Goal: Check status: Check status

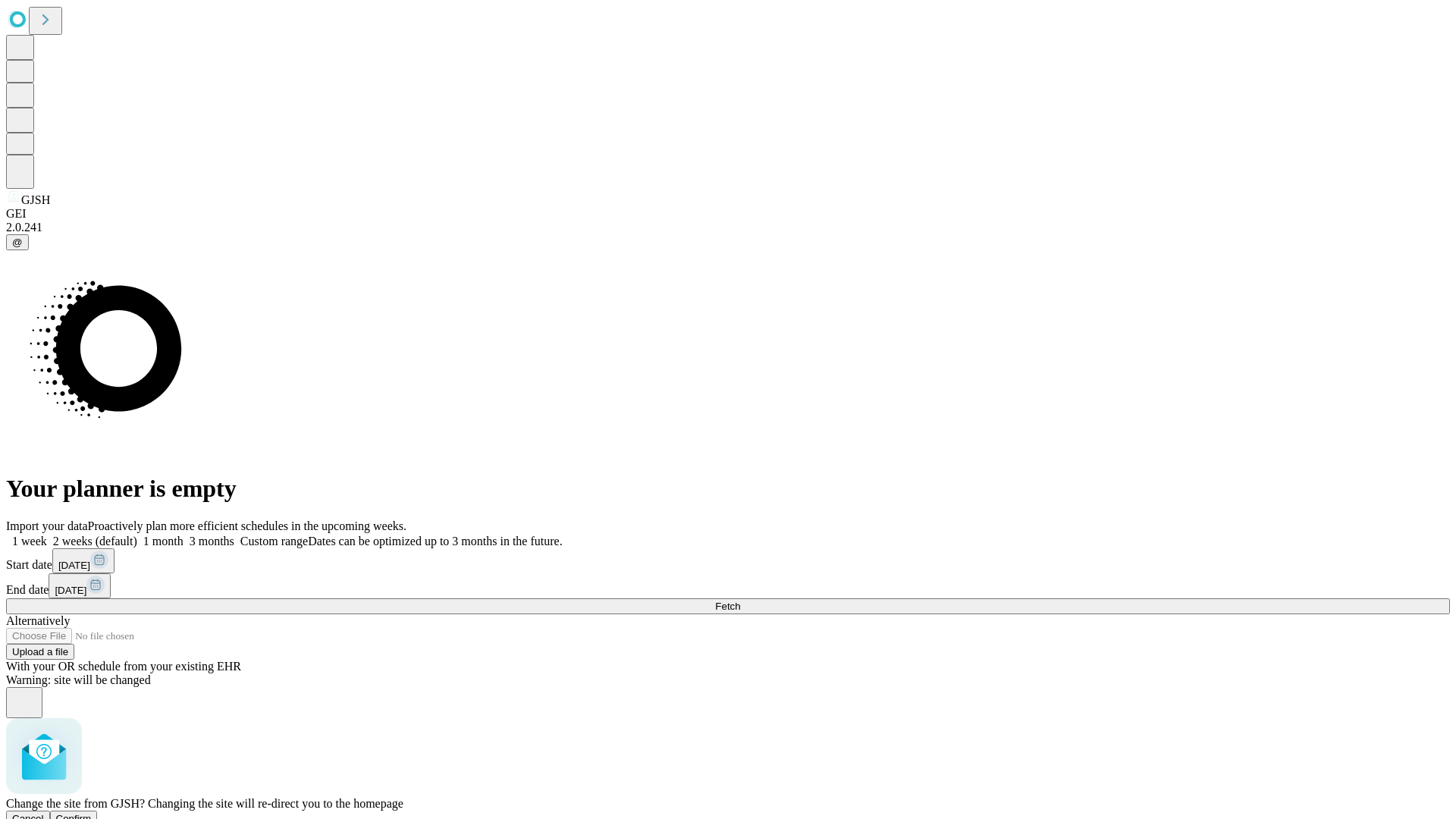
click at [92, 813] on span "Confirm" at bounding box center [74, 818] width 36 height 11
click at [47, 535] on label "1 week" at bounding box center [27, 541] width 41 height 13
click at [740, 601] on span "Fetch" at bounding box center [727, 606] width 25 height 11
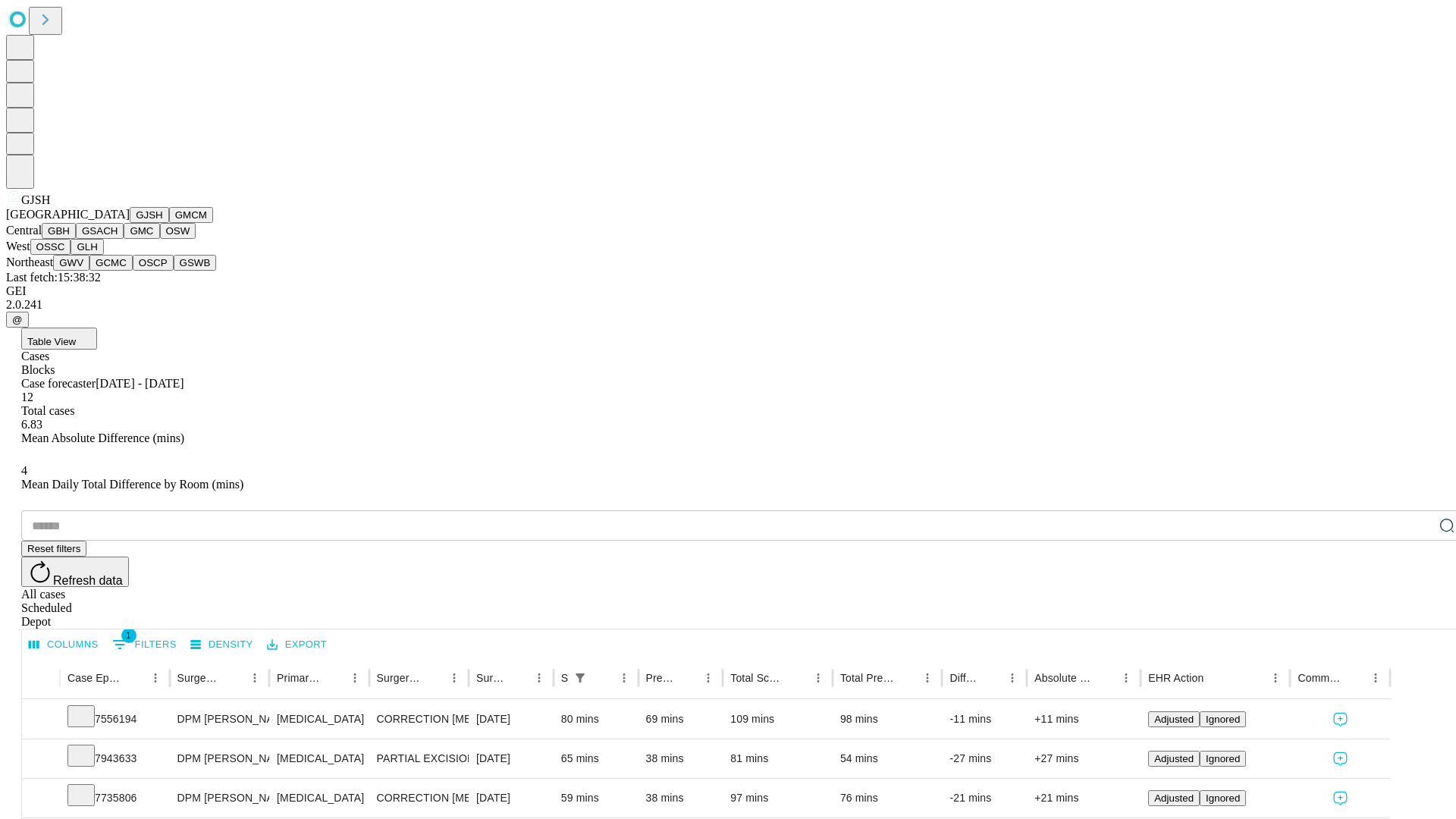
click at [169, 223] on button "GMCM" at bounding box center [191, 214] width 44 height 16
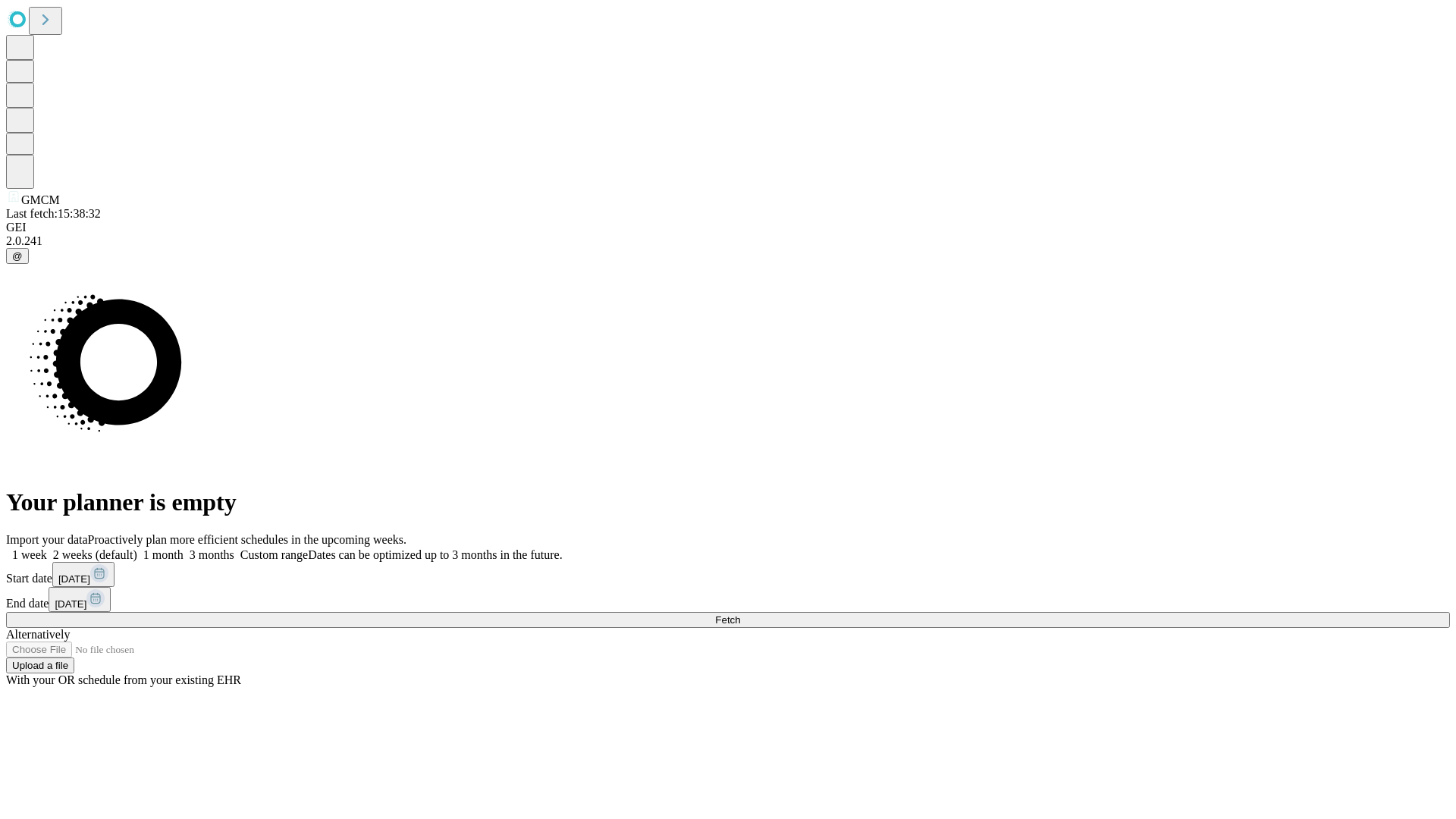
click at [47, 548] on label "1 week" at bounding box center [27, 554] width 41 height 13
click at [740, 614] on span "Fetch" at bounding box center [727, 620] width 25 height 11
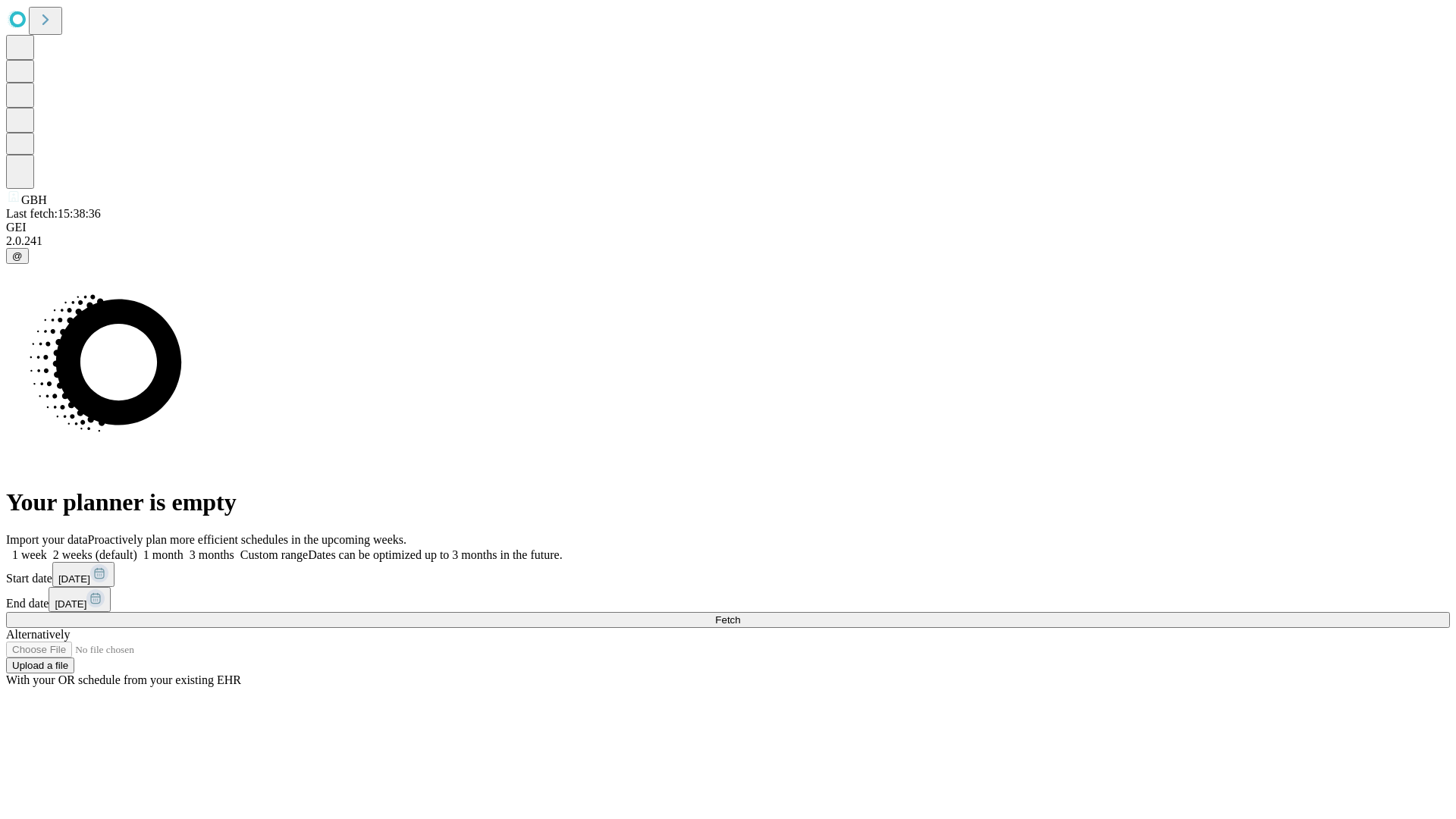
click at [47, 548] on label "1 week" at bounding box center [27, 554] width 41 height 13
click at [740, 614] on span "Fetch" at bounding box center [727, 620] width 25 height 11
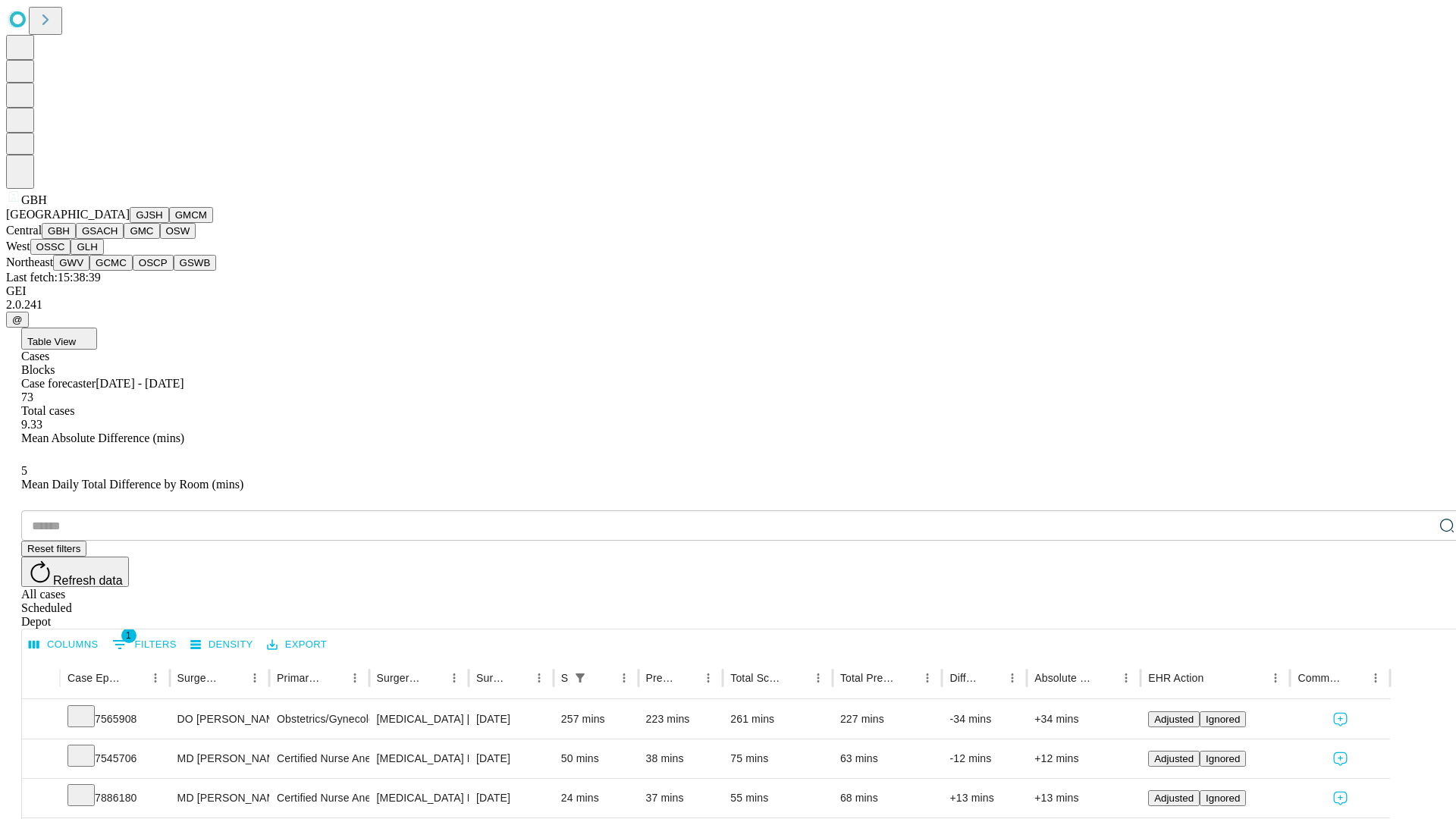
click at [118, 239] on button "GSACH" at bounding box center [100, 230] width 48 height 16
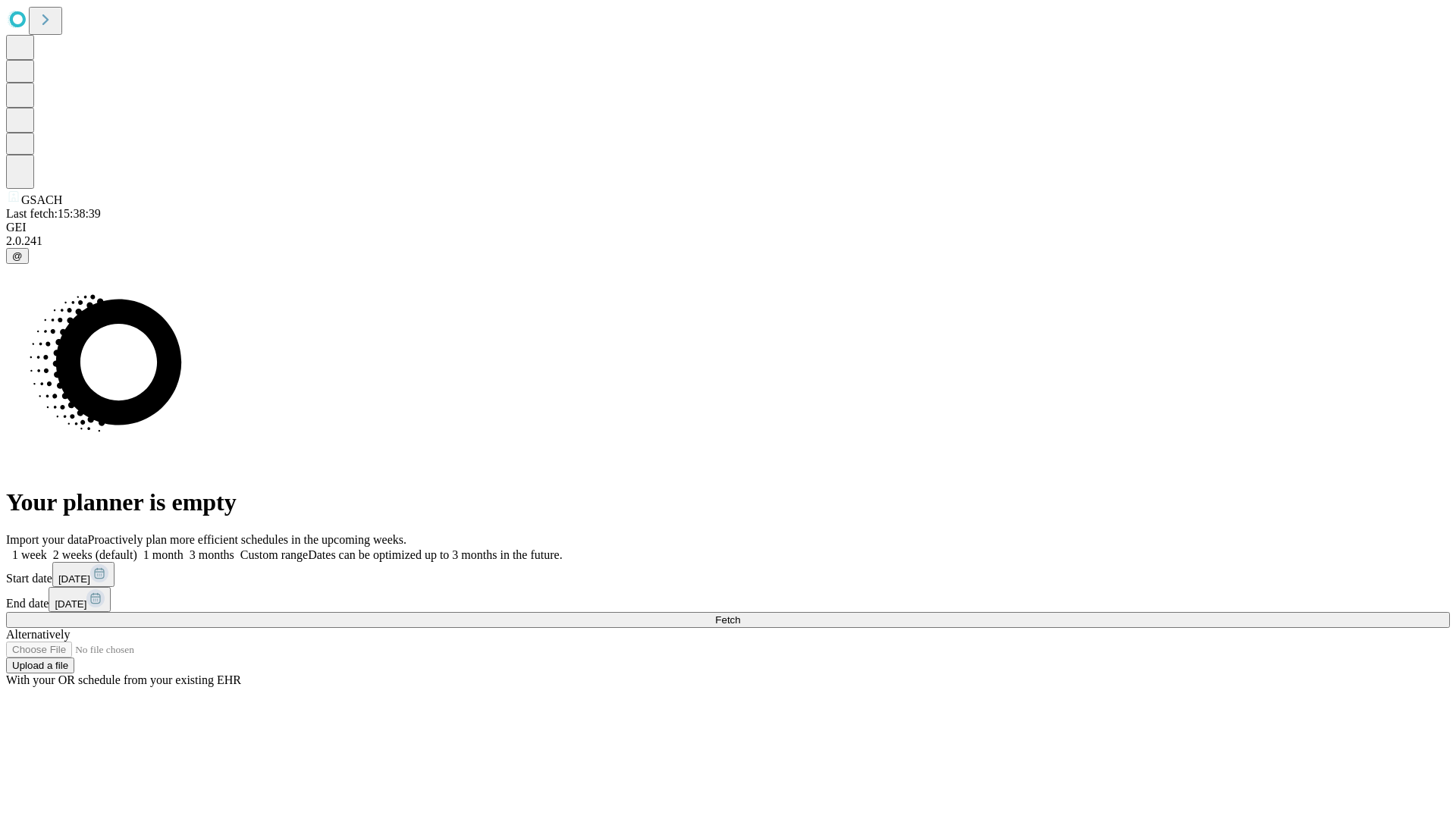
click at [47, 548] on label "1 week" at bounding box center [27, 554] width 41 height 13
click at [740, 614] on span "Fetch" at bounding box center [727, 620] width 25 height 11
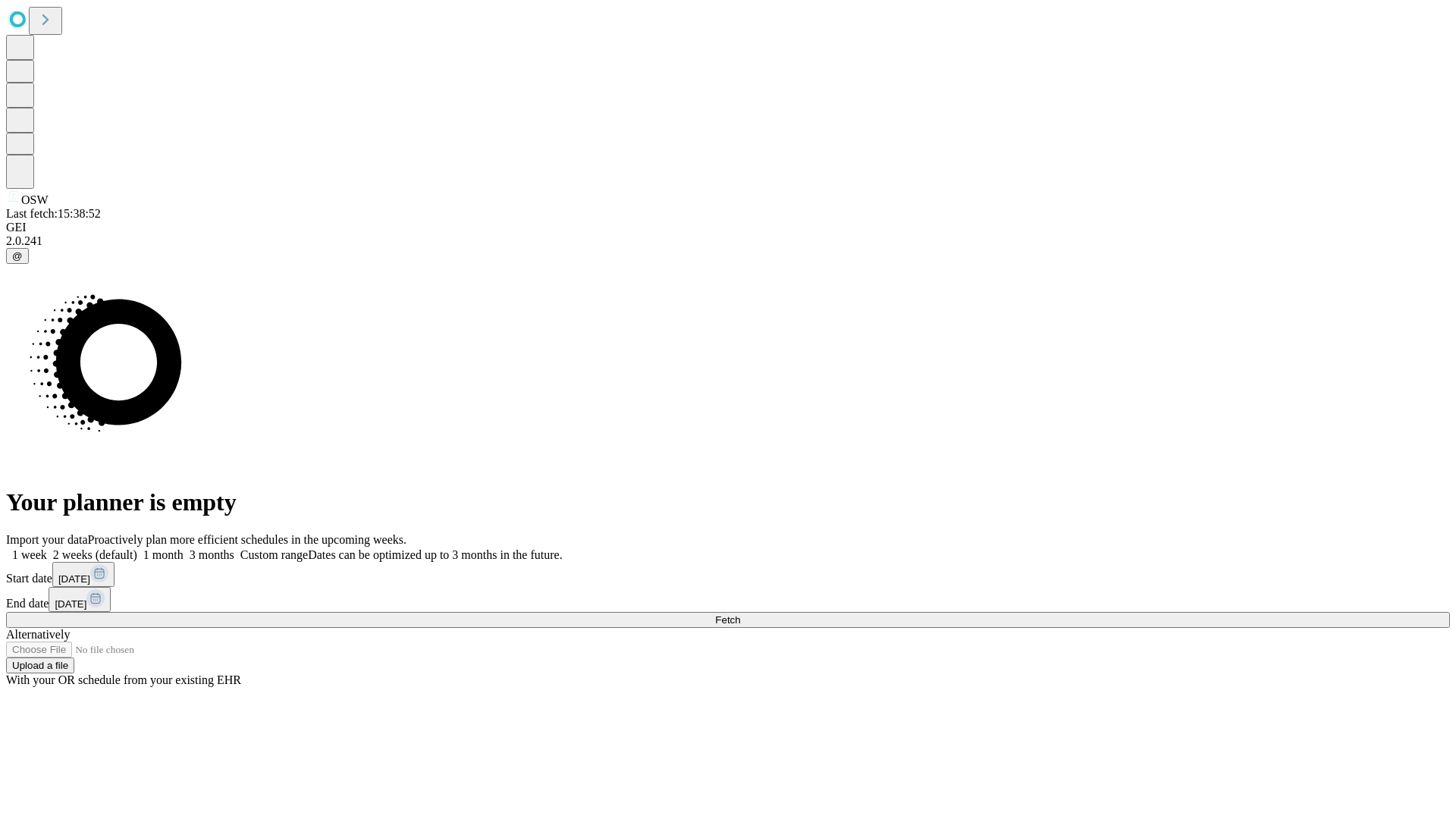
click at [740, 614] on span "Fetch" at bounding box center [727, 620] width 25 height 11
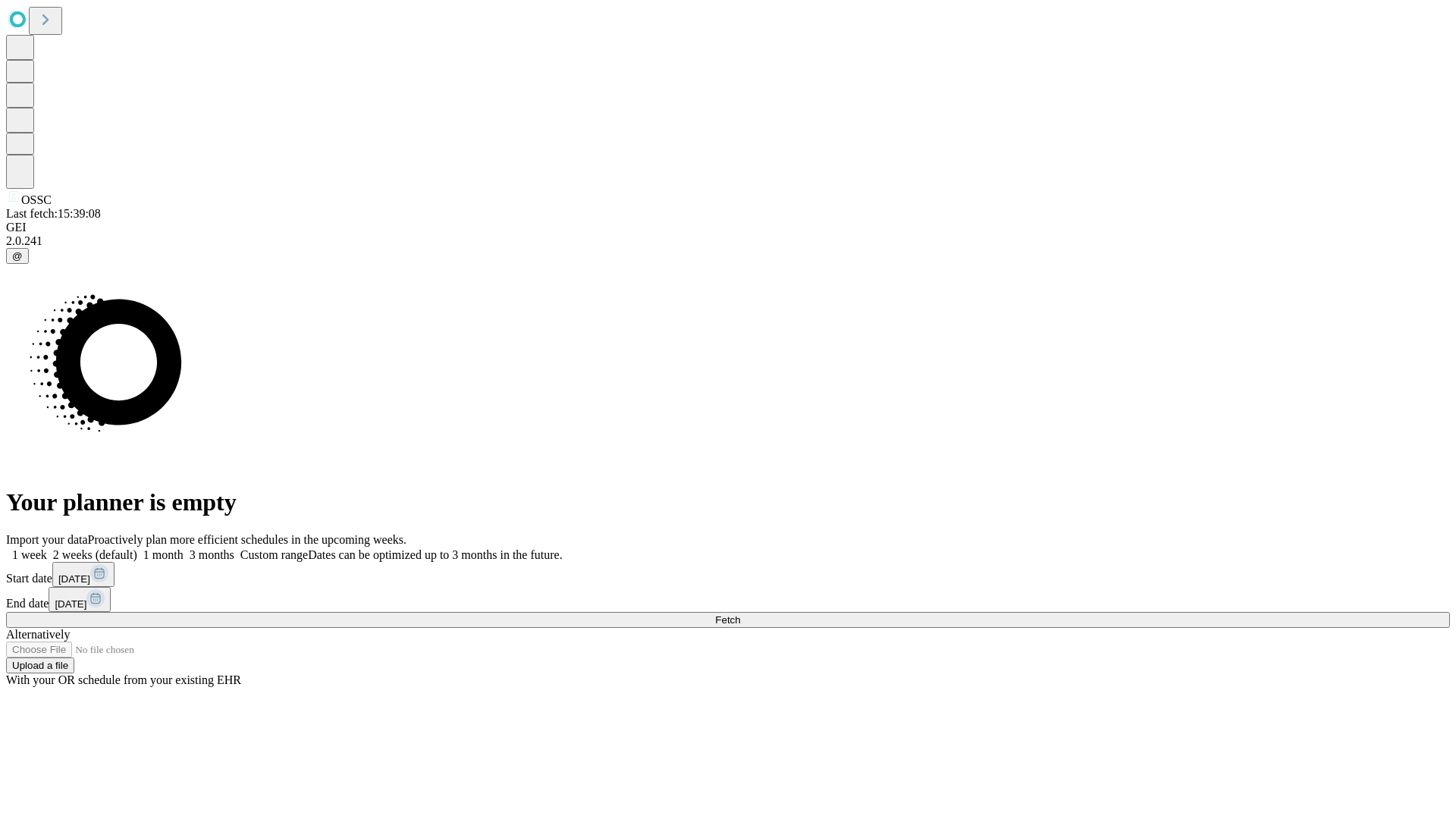
click at [47, 548] on label "1 week" at bounding box center [27, 554] width 41 height 13
click at [740, 614] on span "Fetch" at bounding box center [727, 620] width 25 height 11
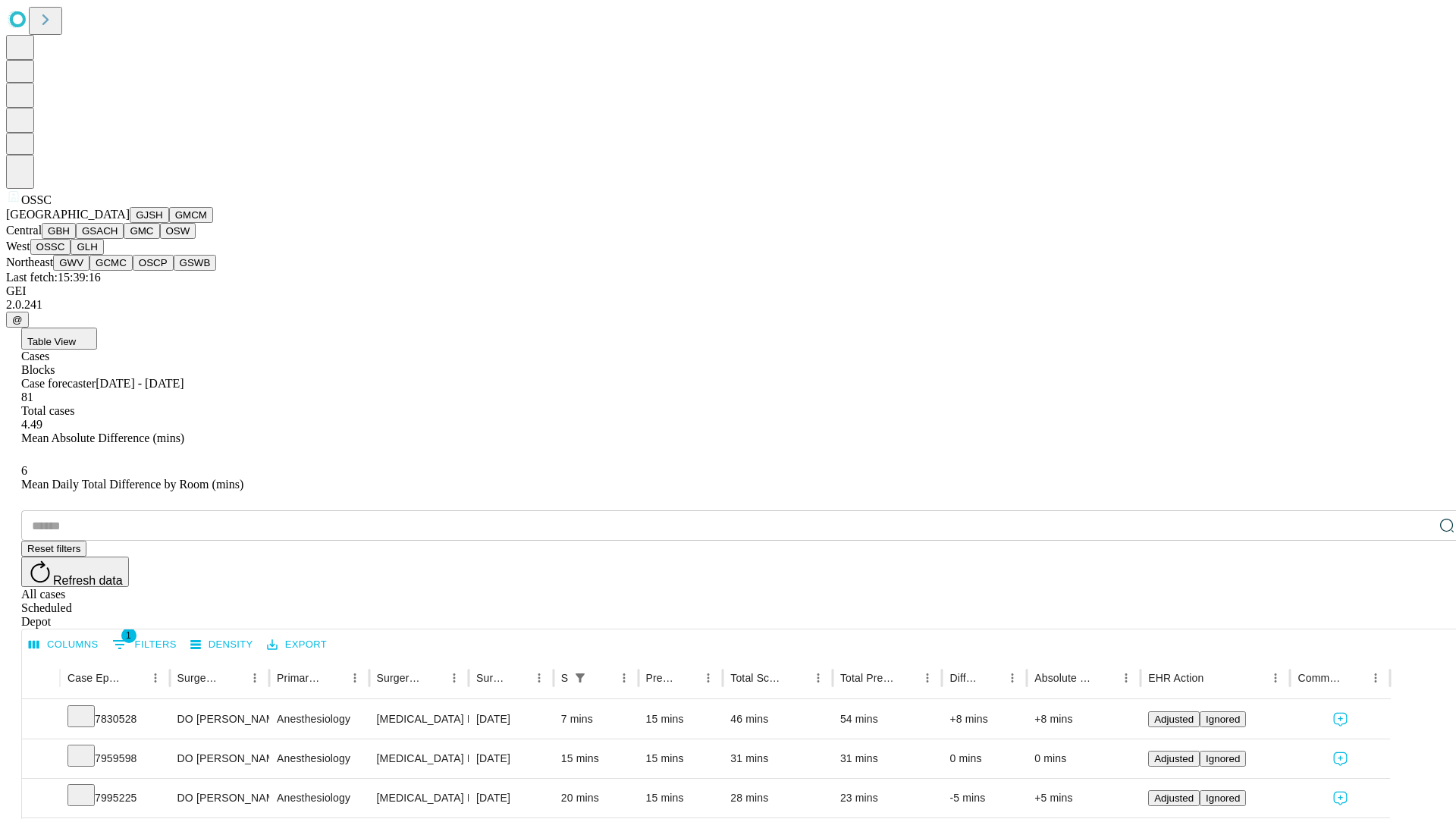
click at [103, 255] on button "GLH" at bounding box center [87, 246] width 33 height 16
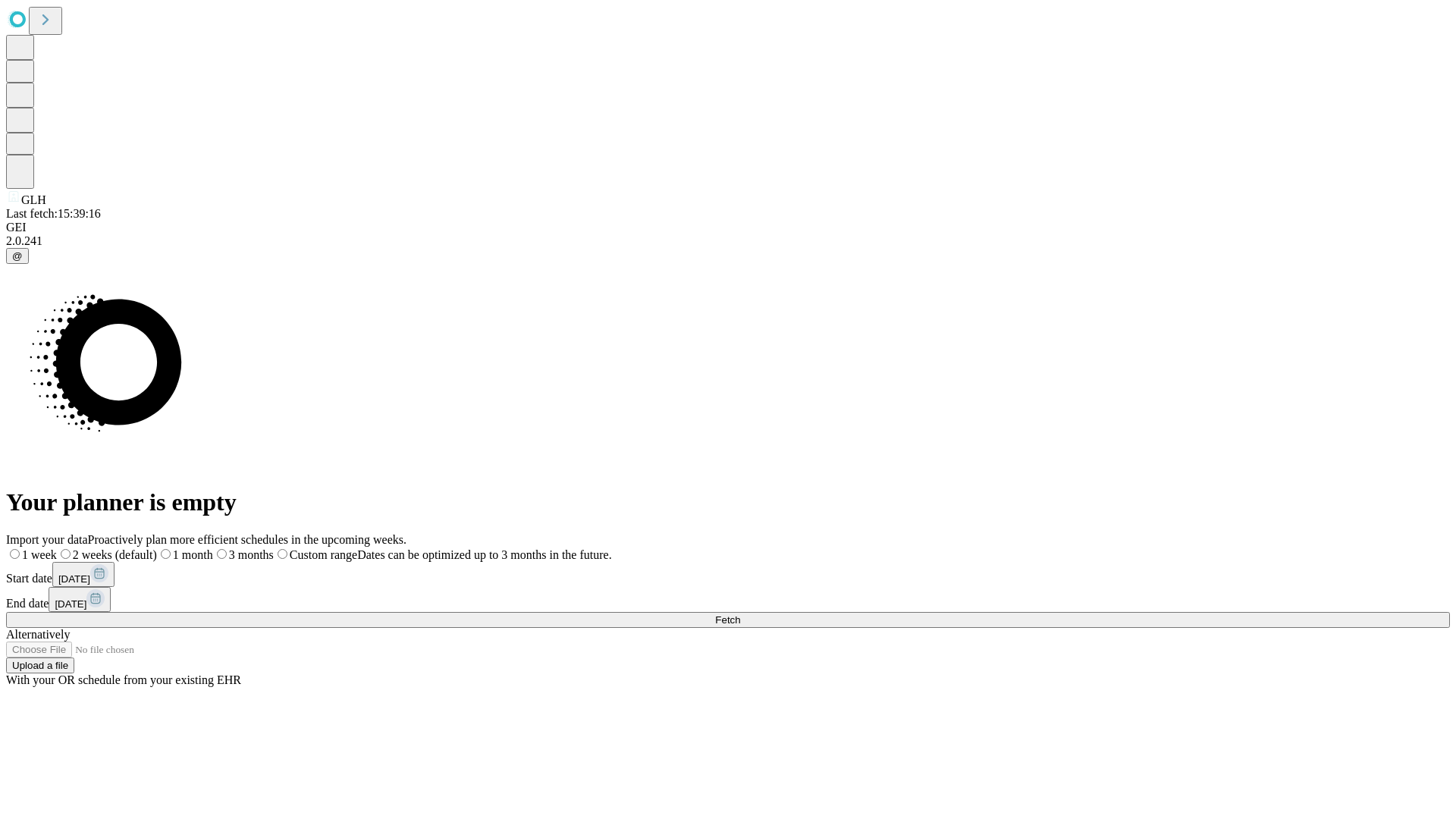
click at [57, 548] on label "1 week" at bounding box center [31, 554] width 51 height 13
click at [740, 614] on span "Fetch" at bounding box center [727, 620] width 25 height 11
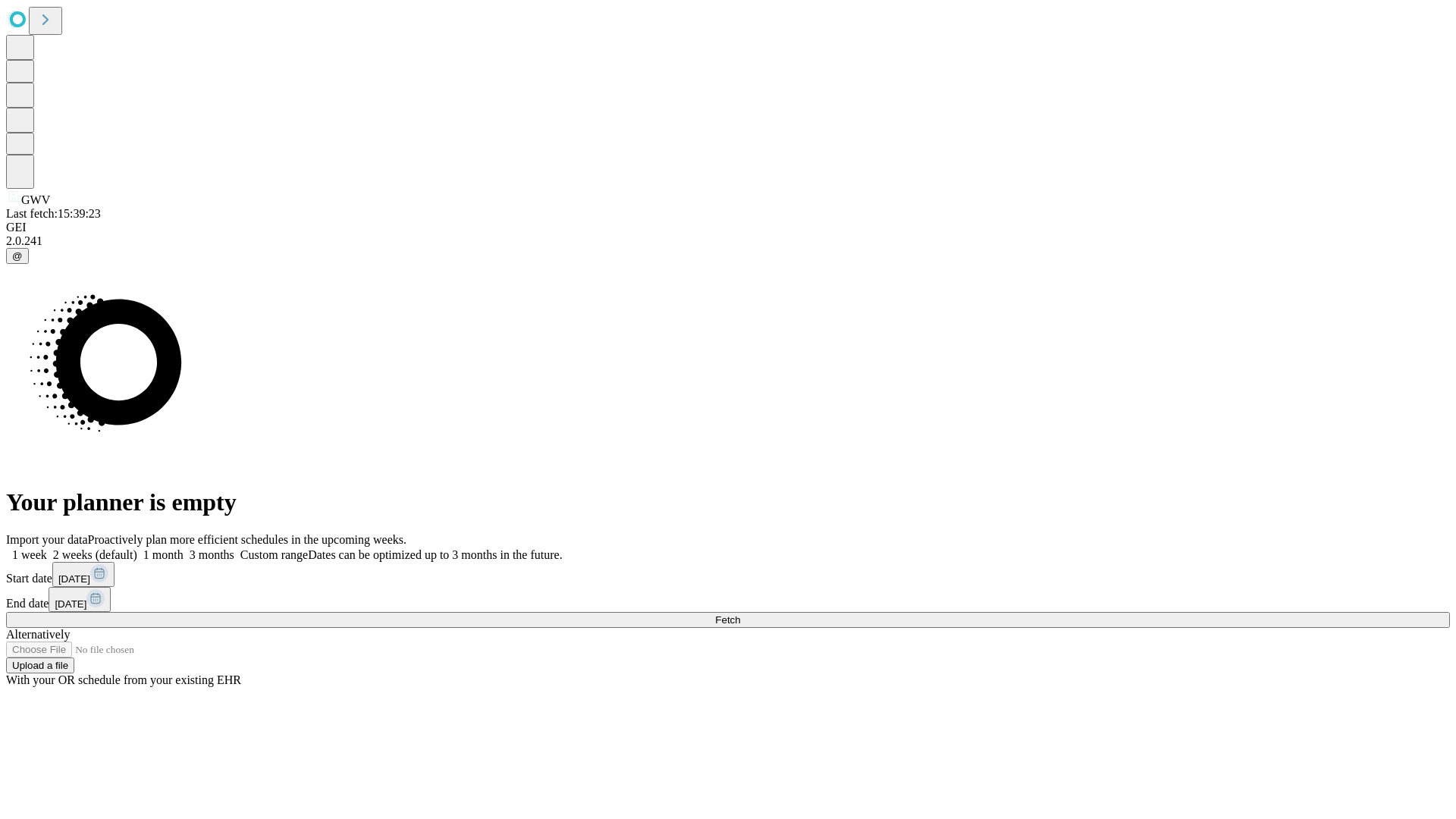
click at [740, 614] on span "Fetch" at bounding box center [727, 620] width 25 height 11
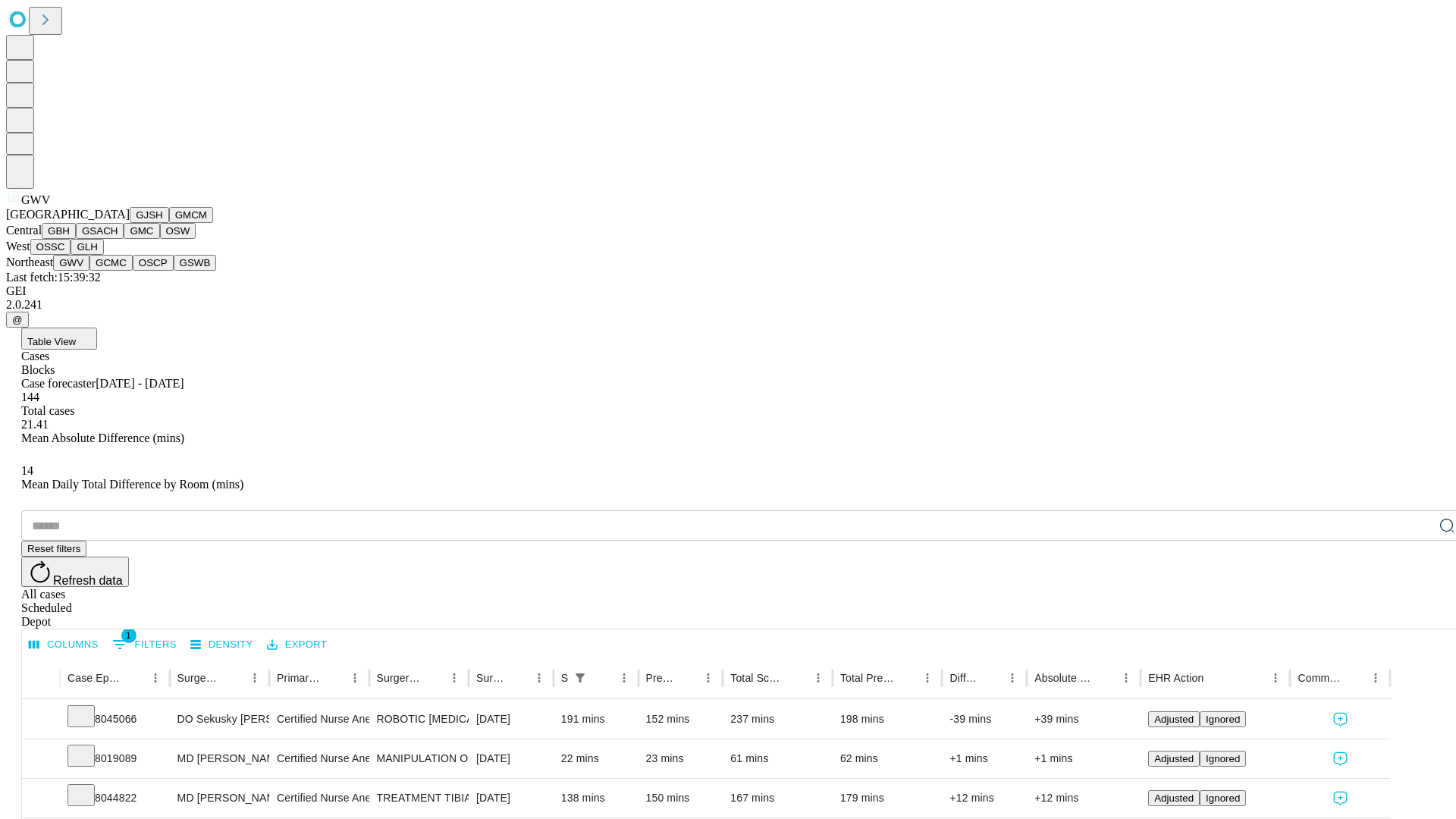
click at [118, 271] on button "GCMC" at bounding box center [111, 262] width 43 height 16
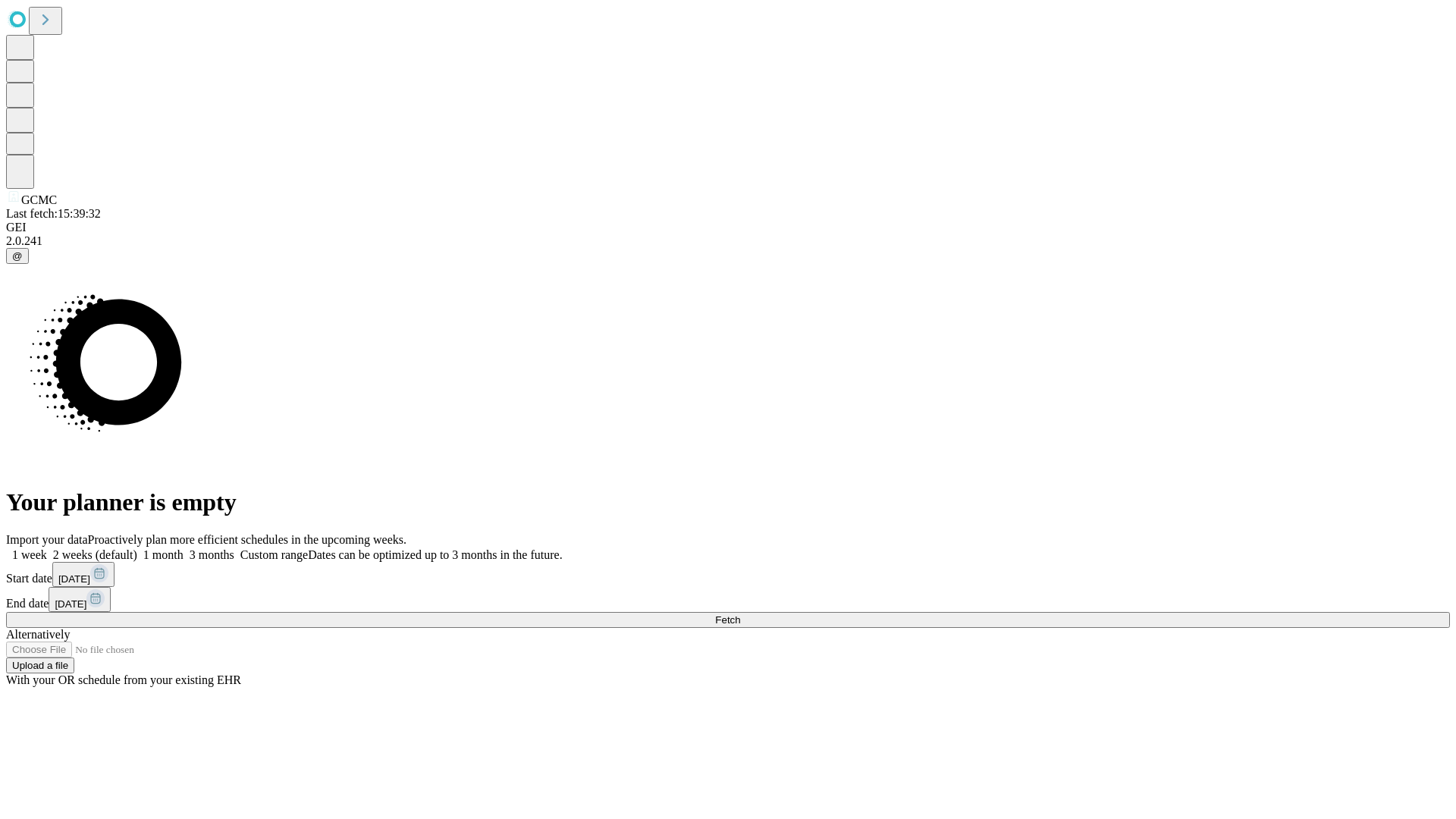
click at [47, 548] on label "1 week" at bounding box center [27, 554] width 41 height 13
click at [740, 614] on span "Fetch" at bounding box center [727, 620] width 25 height 11
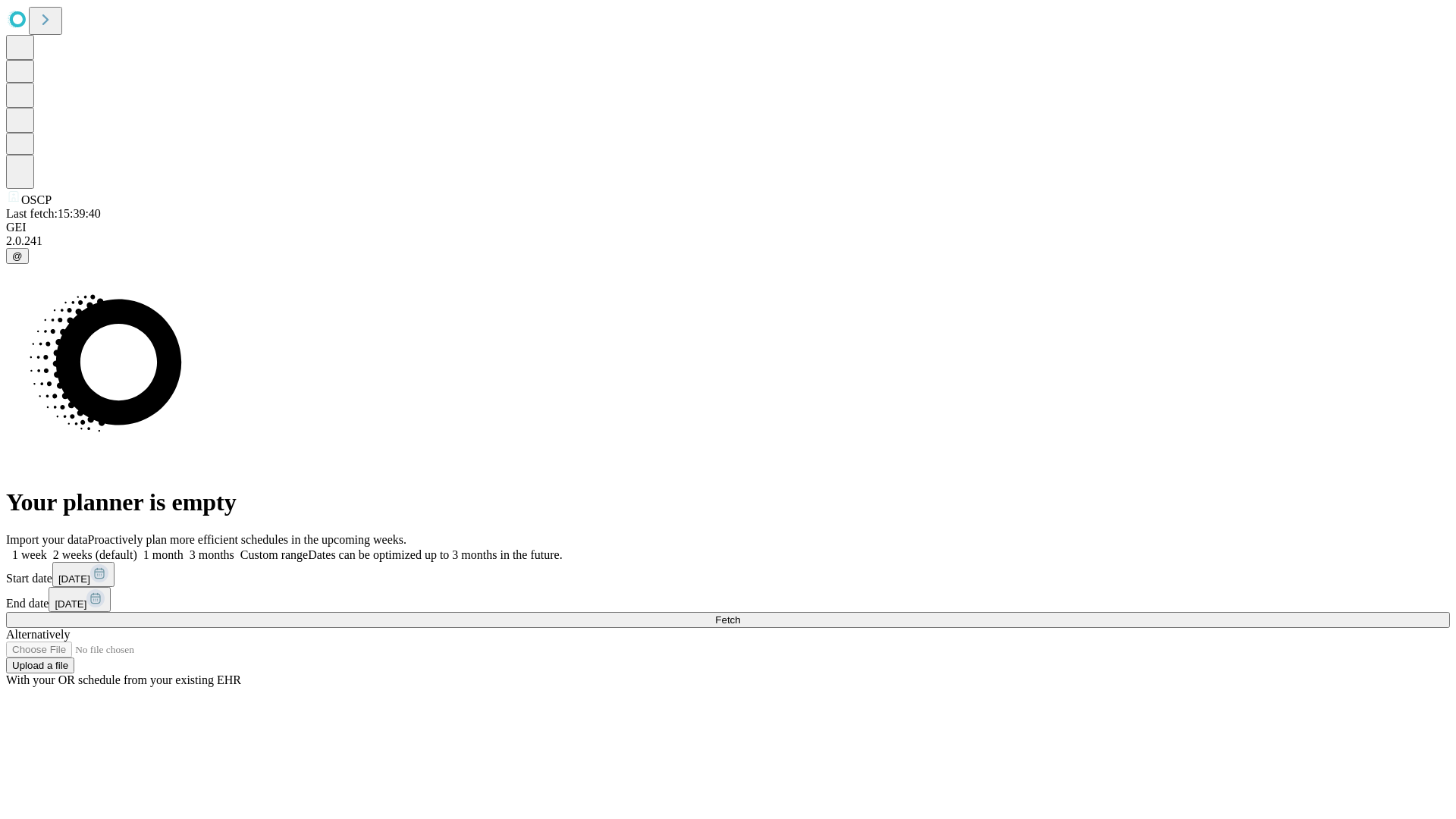
click at [47, 548] on label "1 week" at bounding box center [27, 554] width 41 height 13
click at [740, 614] on span "Fetch" at bounding box center [727, 620] width 25 height 11
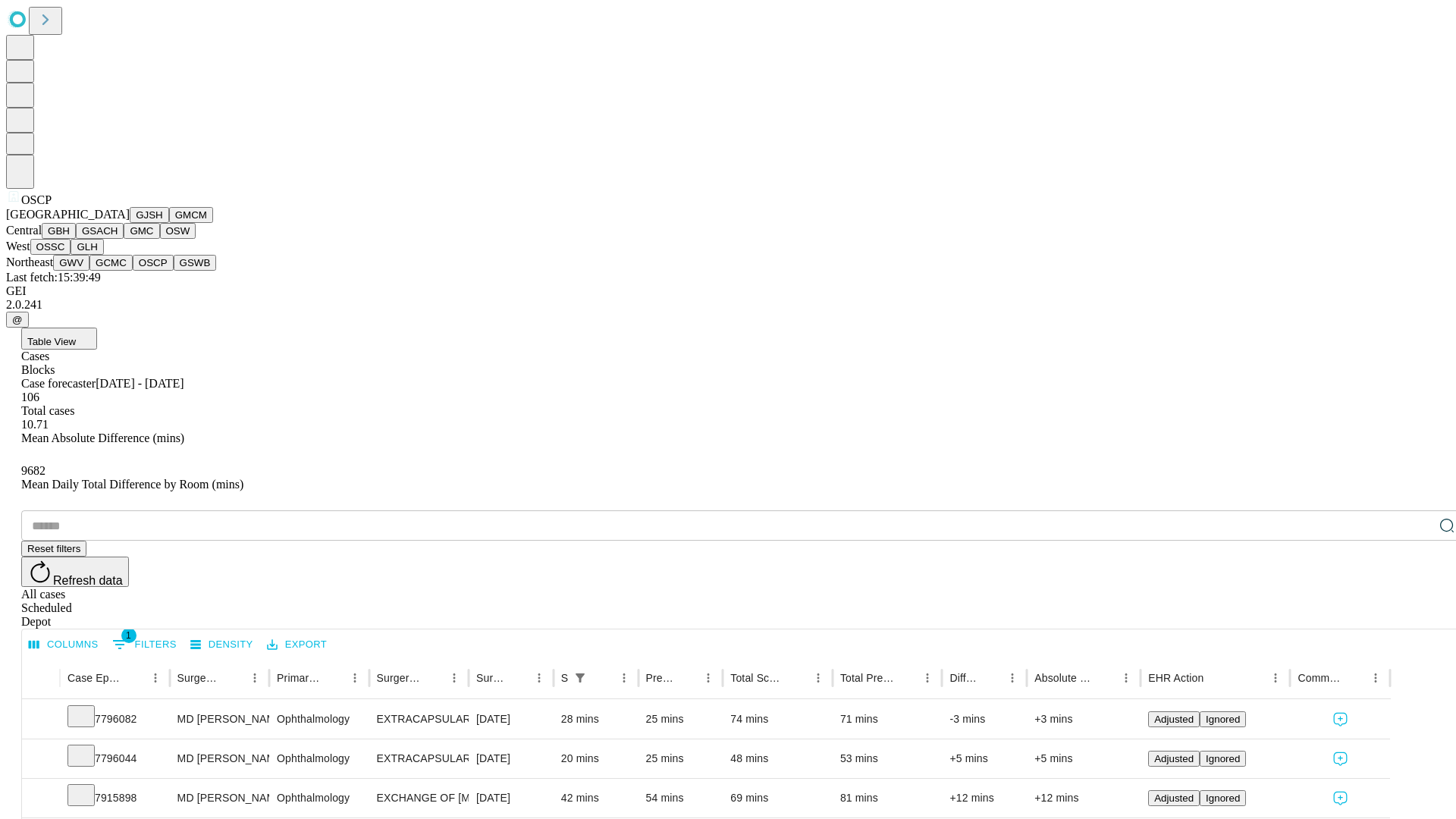
click at [173, 271] on button "GSWB" at bounding box center [195, 262] width 43 height 16
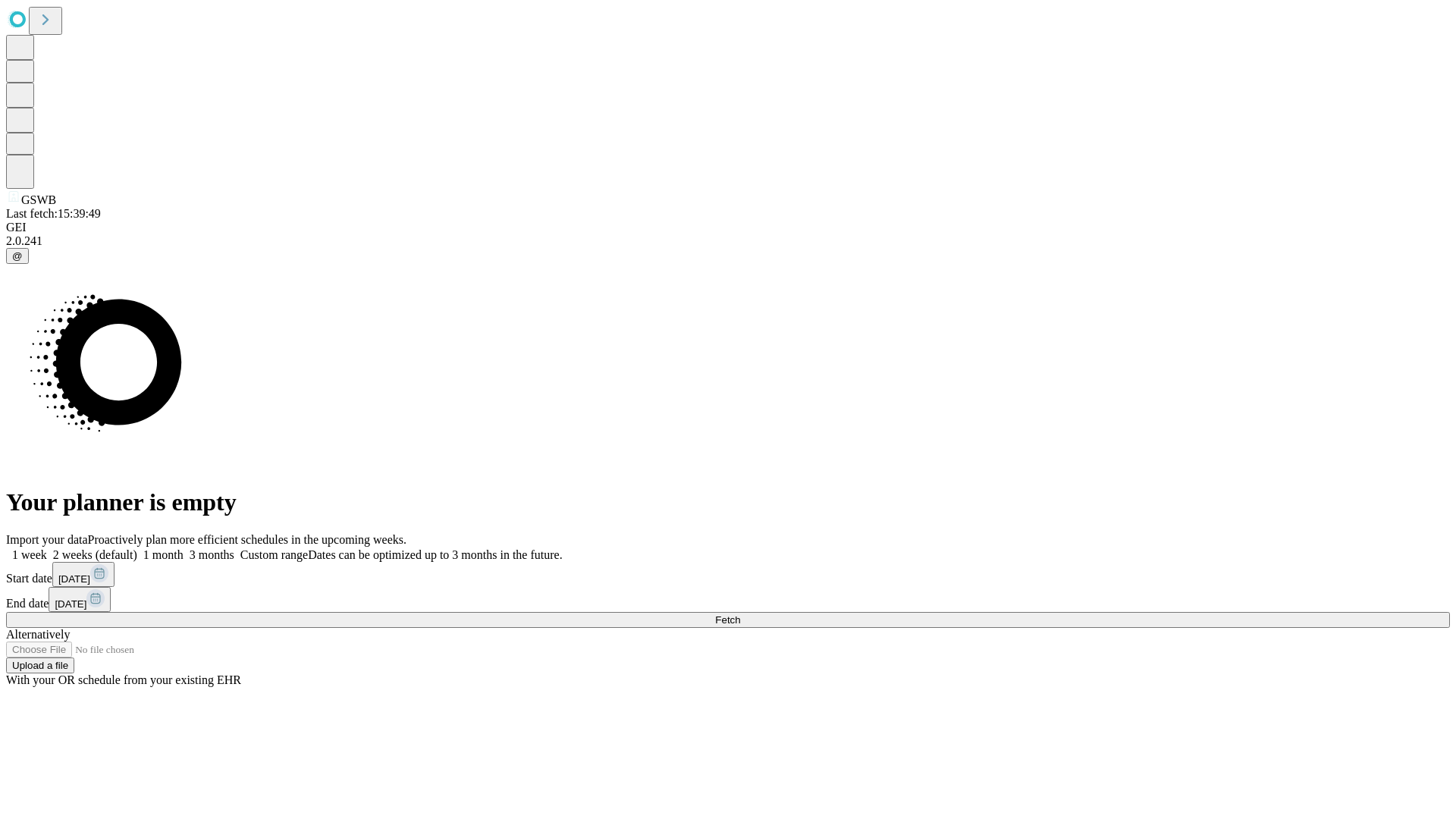
click at [47, 548] on label "1 week" at bounding box center [27, 554] width 41 height 13
click at [740, 614] on span "Fetch" at bounding box center [727, 620] width 25 height 11
